Goal: Task Accomplishment & Management: Manage account settings

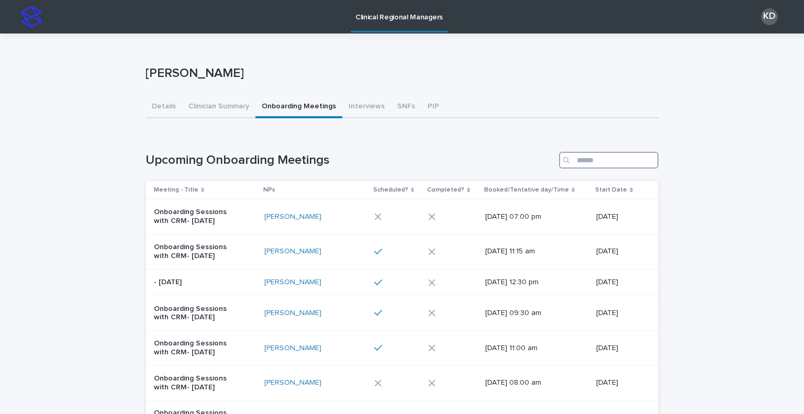
click at [613, 152] on input "Search" at bounding box center [608, 160] width 99 height 17
type input "*"
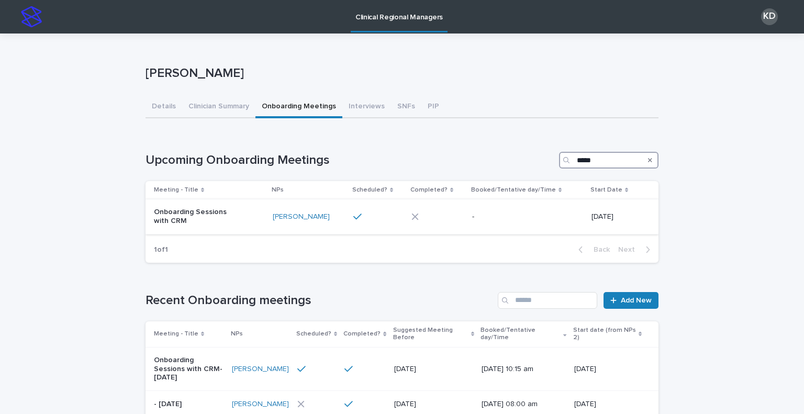
type input "*****"
click at [248, 228] on div "Onboarding Sessions with CRM" at bounding box center [209, 217] width 110 height 26
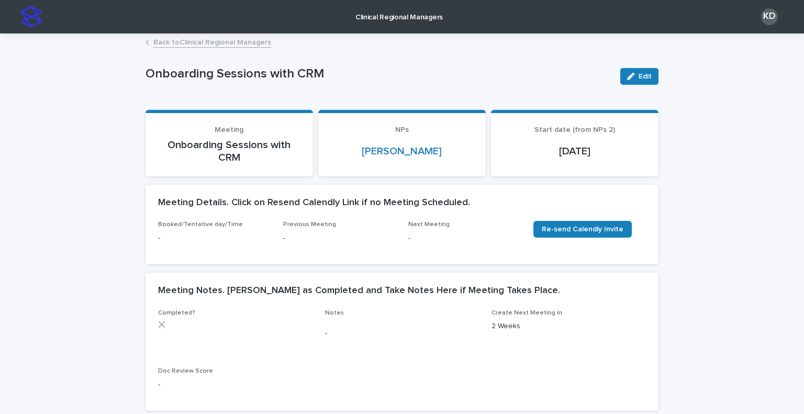
drag, startPoint x: 629, startPoint y: 74, endPoint x: 609, endPoint y: 87, distance: 23.8
click at [628, 74] on icon "button" at bounding box center [630, 76] width 7 height 7
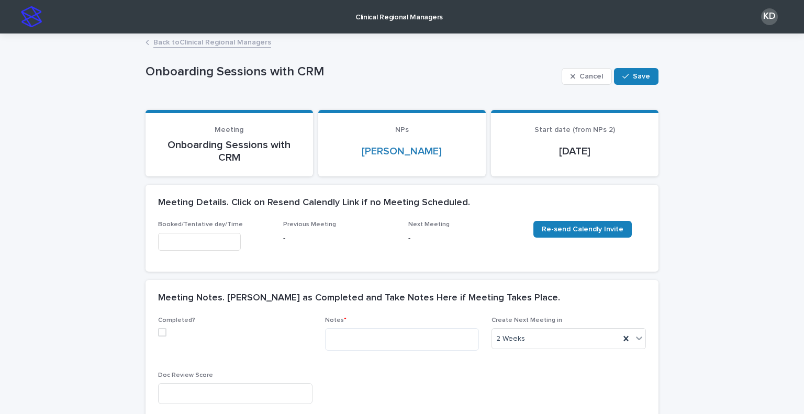
drag, startPoint x: 185, startPoint y: 242, endPoint x: 221, endPoint y: 251, distance: 37.2
click at [186, 242] on input "text" at bounding box center [199, 242] width 83 height 18
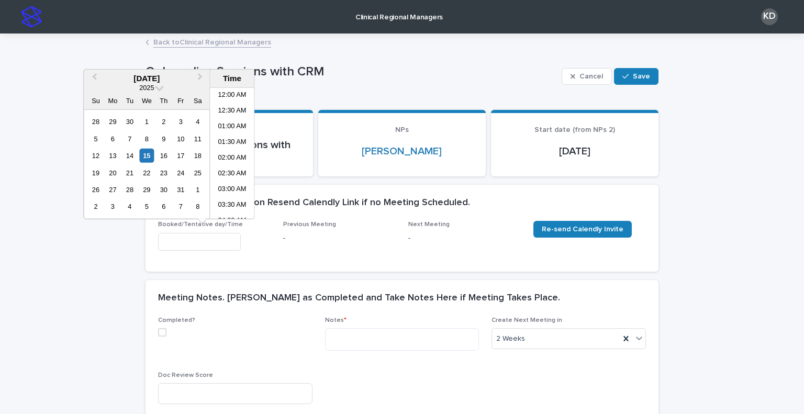
scroll to position [256, 0]
click at [232, 154] on li "10:00 AM" at bounding box center [232, 153] width 44 height 16
type input "**********"
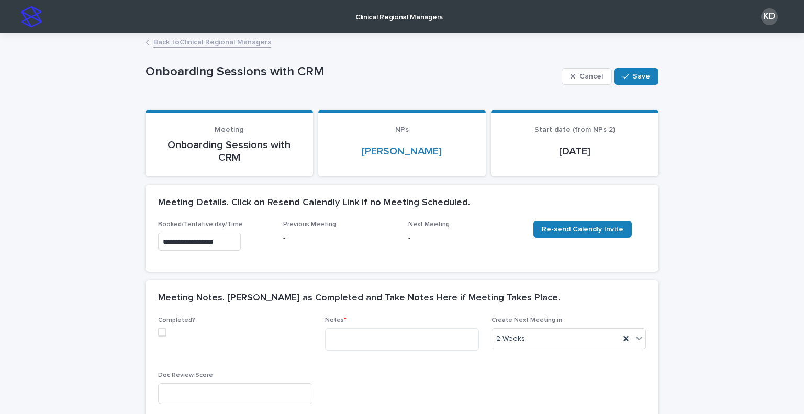
click at [158, 337] on div "Completed?" at bounding box center [235, 331] width 154 height 28
drag, startPoint x: 160, startPoint y: 331, endPoint x: 234, endPoint y: 335, distance: 74.9
click at [160, 331] on span at bounding box center [162, 332] width 8 height 8
click at [395, 334] on textarea at bounding box center [402, 339] width 154 height 23
paste textarea "**********"
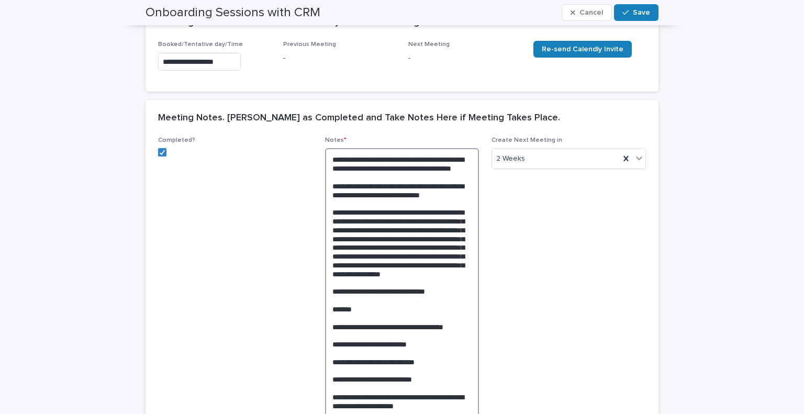
scroll to position [141, 0]
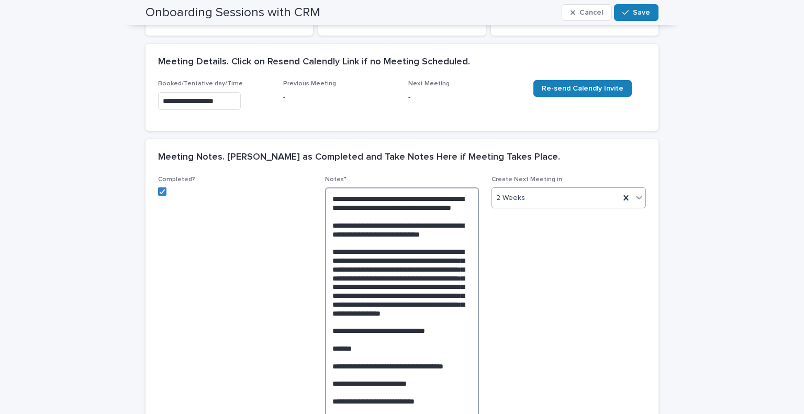
type textarea "**********"
click at [576, 202] on div "2 Weeks" at bounding box center [556, 197] width 128 height 17
click at [560, 270] on div "1 Week" at bounding box center [564, 272] width 153 height 18
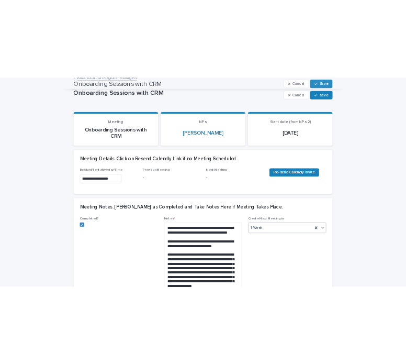
scroll to position [0, 0]
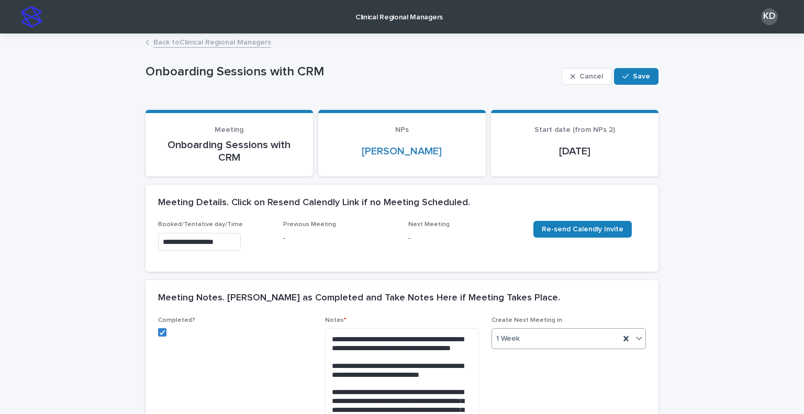
drag, startPoint x: 632, startPoint y: 71, endPoint x: 640, endPoint y: 59, distance: 14.8
click at [632, 71] on button "Save" at bounding box center [636, 76] width 44 height 17
